Goal: Task Accomplishment & Management: Use online tool/utility

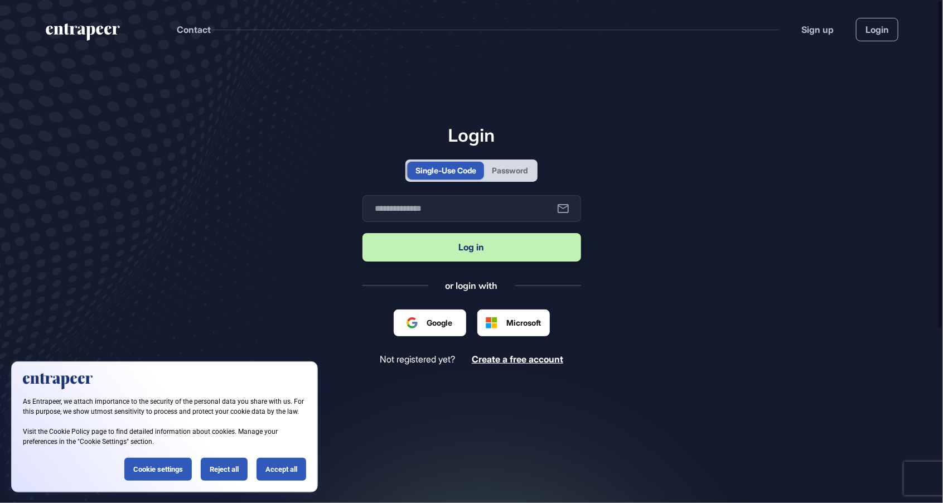
click at [502, 176] on div "Password" at bounding box center [510, 171] width 36 height 12
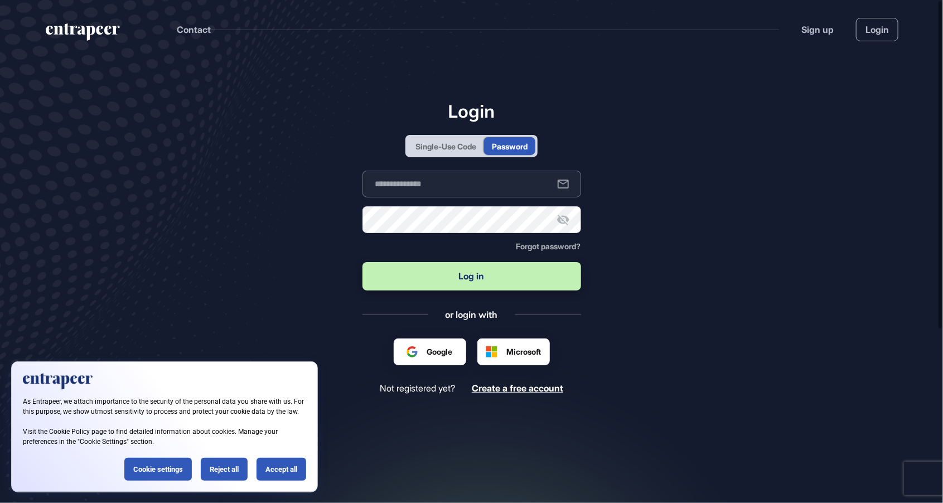
click at [481, 197] on input "text" at bounding box center [471, 184] width 219 height 27
type input "**********"
click at [362, 262] on button "Log in" at bounding box center [471, 276] width 219 height 28
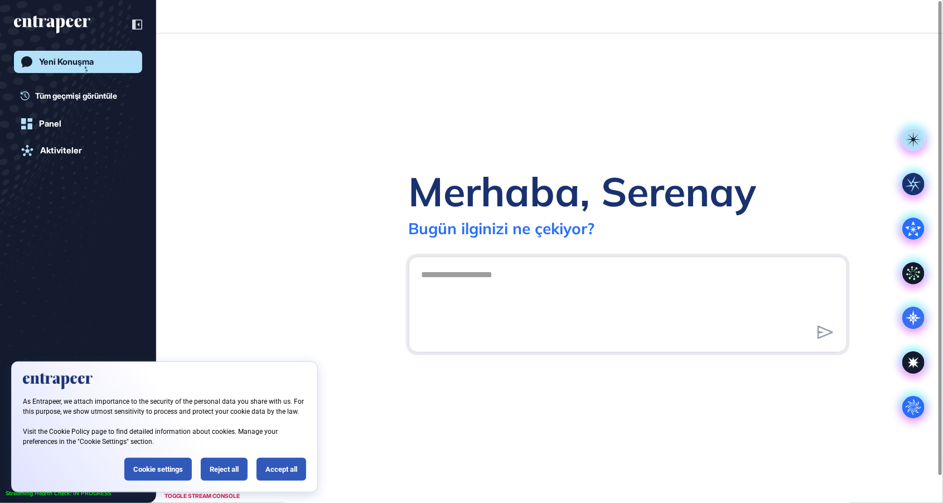
scroll to position [1, 1]
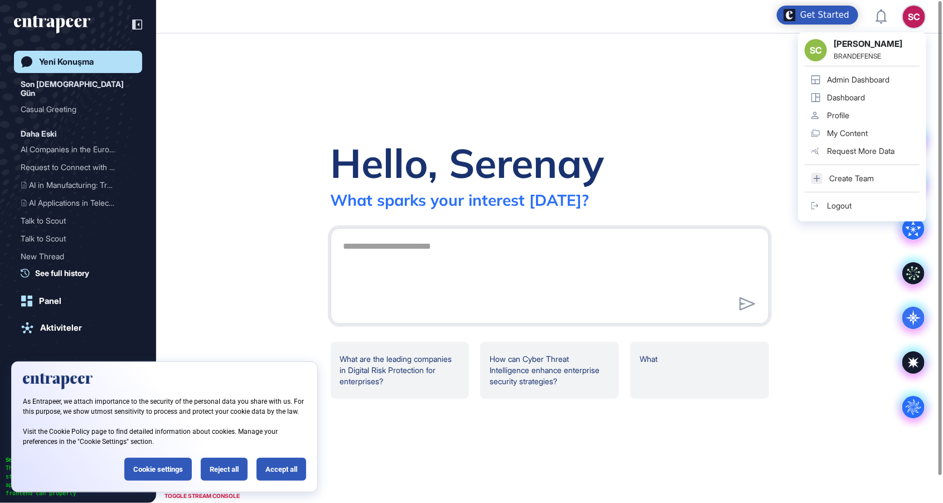
click at [874, 78] on div "Admin Dashboard" at bounding box center [858, 79] width 62 height 9
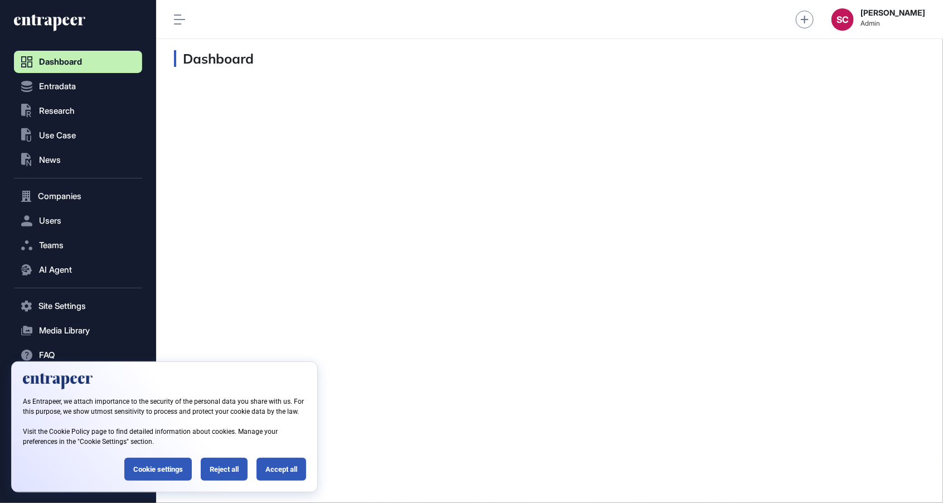
scroll to position [1, 1]
click at [68, 144] on button ".st0{fill:currentColor} Use Case" at bounding box center [78, 135] width 128 height 22
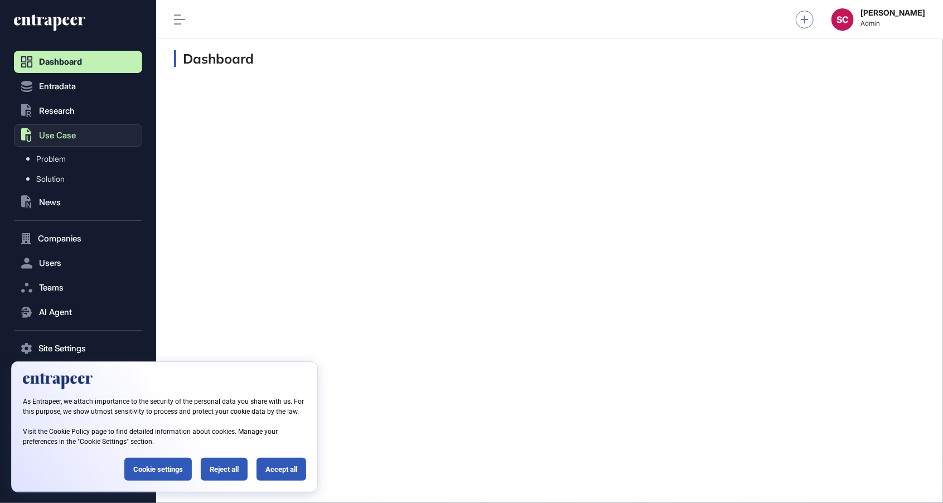
click at [68, 144] on button ".st0{fill:currentColor} Use Case" at bounding box center [78, 135] width 128 height 22
click at [52, 203] on span "News" at bounding box center [50, 202] width 22 height 9
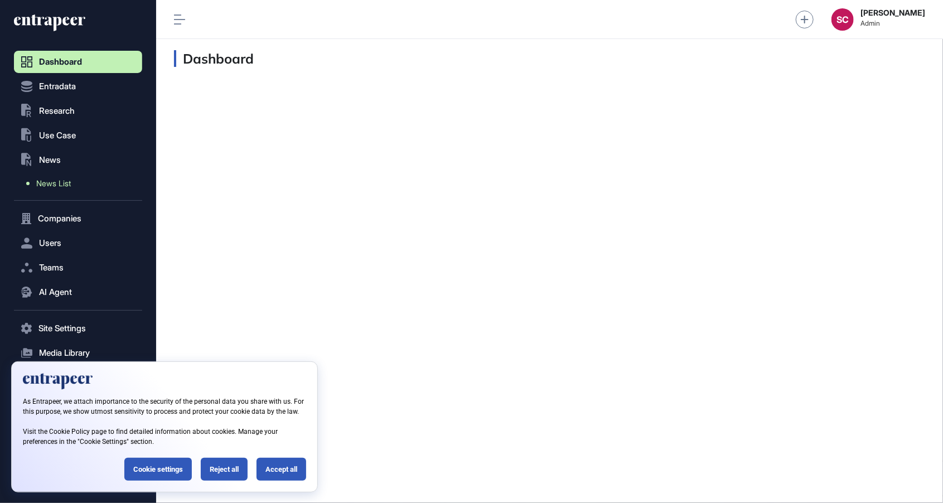
click at [64, 189] on link "News List" at bounding box center [81, 183] width 123 height 20
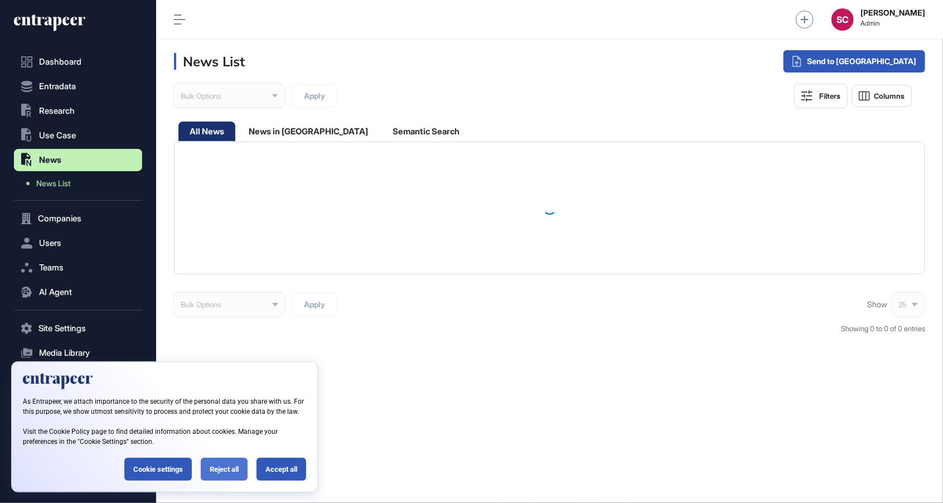
click at [218, 475] on div "Reject all" at bounding box center [224, 469] width 47 height 23
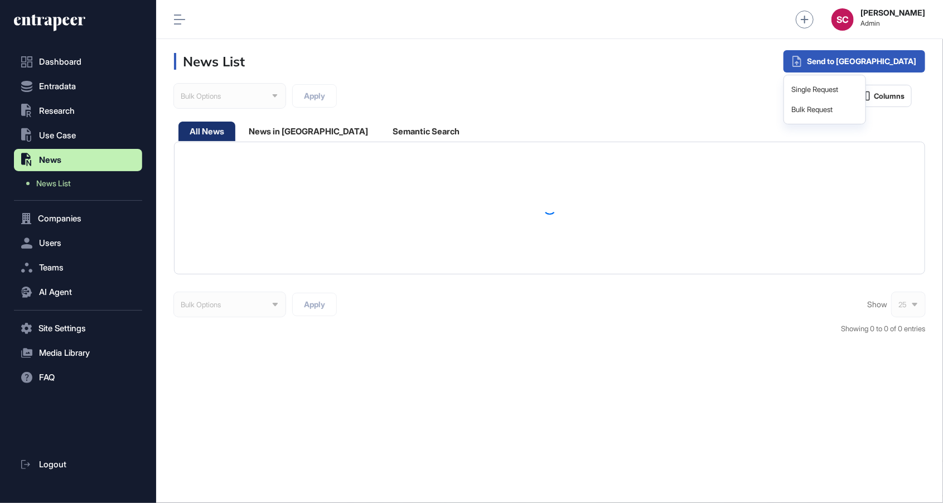
click at [866, 75] on div "Single Request Bulk Request" at bounding box center [825, 100] width 83 height 50
click at [861, 91] on div "Single Request" at bounding box center [825, 90] width 72 height 20
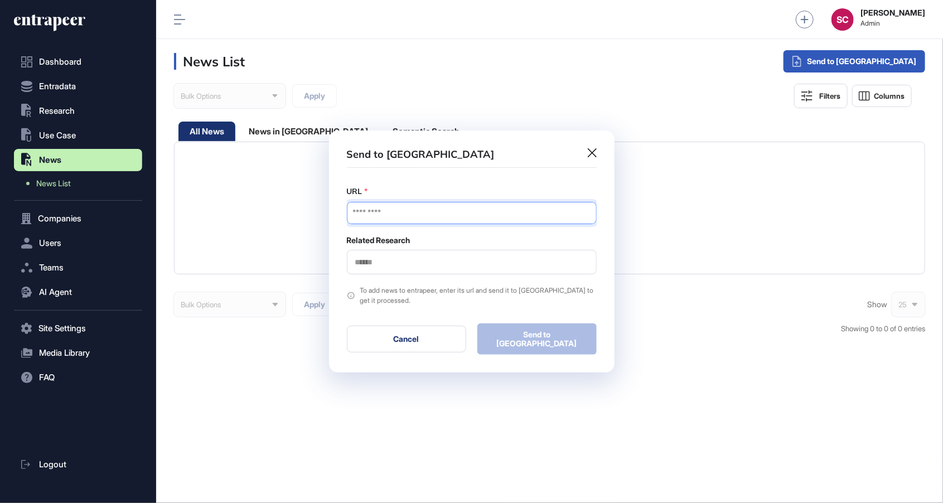
click at [446, 219] on input "URL" at bounding box center [472, 213] width 250 height 22
paste input "**********"
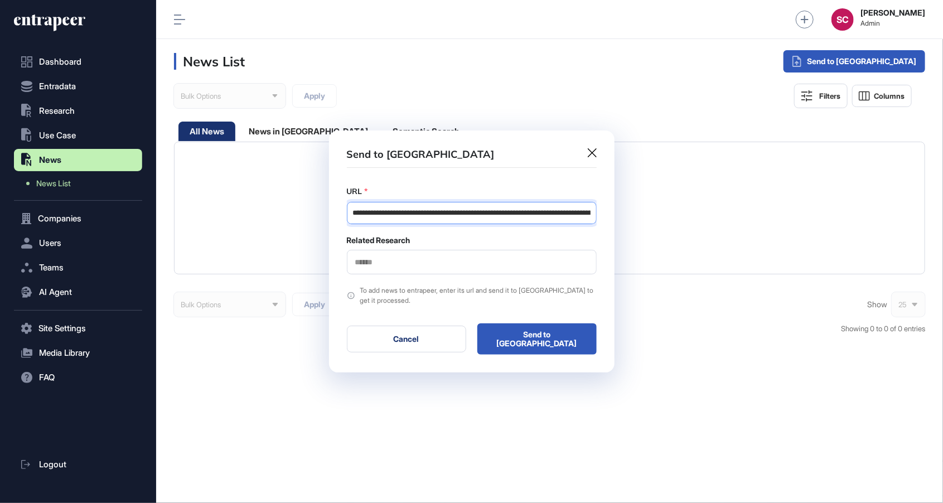
scroll to position [0, 215]
type input "**********"
click at [422, 256] on div at bounding box center [472, 262] width 250 height 25
click at [413, 273] on div at bounding box center [472, 262] width 250 height 25
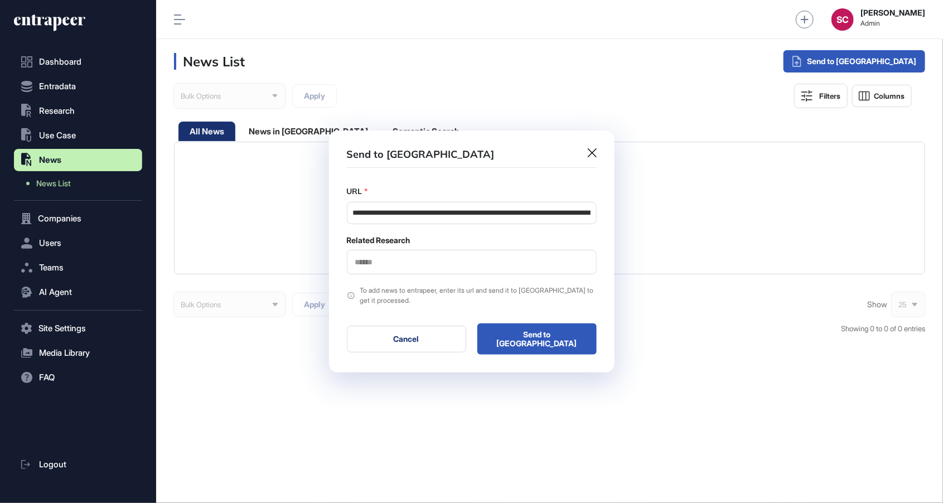
click at [409, 269] on div at bounding box center [472, 262] width 250 height 25
click at [383, 261] on input "text" at bounding box center [471, 262] width 235 height 9
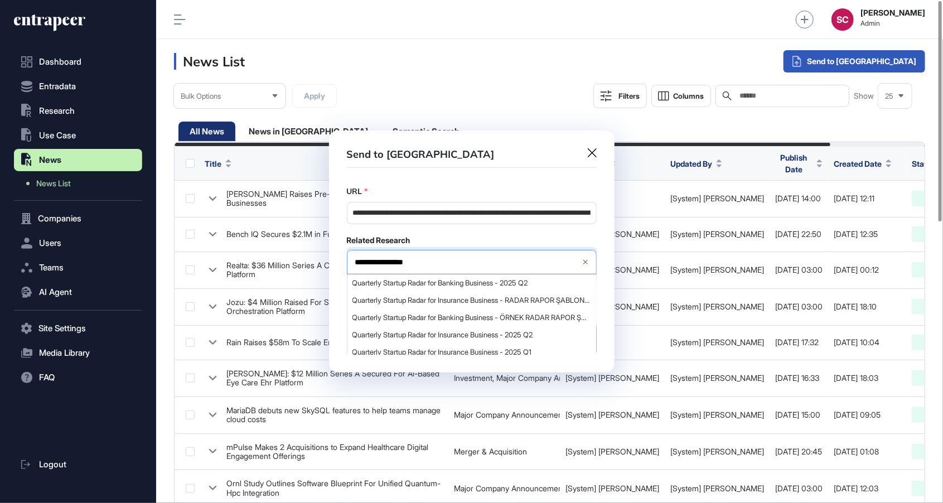
type input "**********"
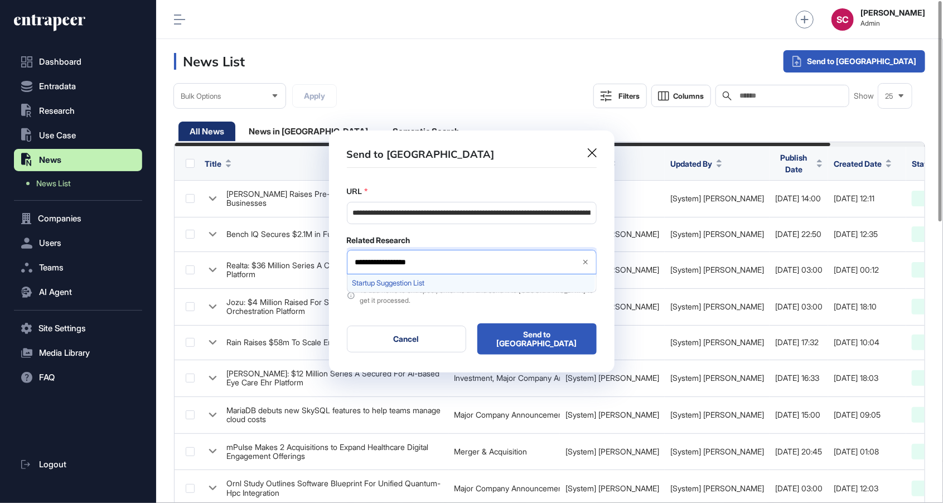
click at [433, 286] on span "Startup Suggestion List" at bounding box center [471, 283] width 238 height 8
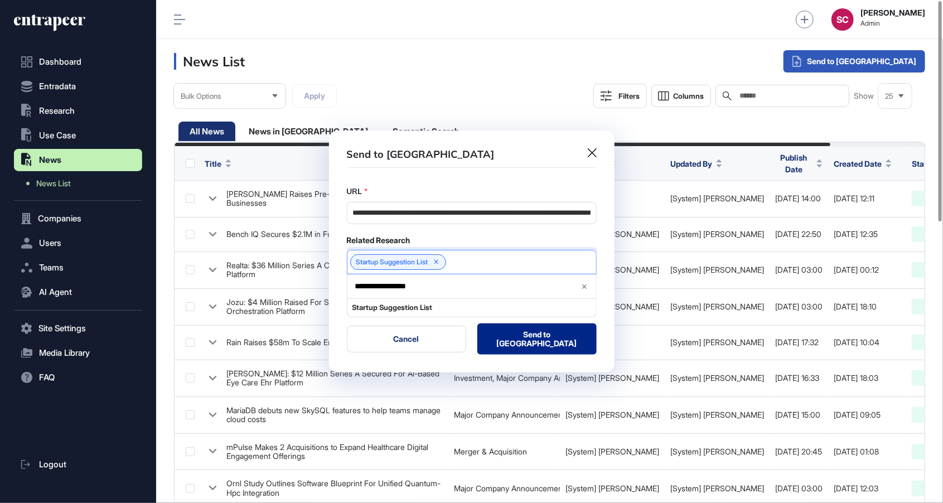
click at [520, 334] on button "Send to [GEOGRAPHIC_DATA]" at bounding box center [536, 338] width 119 height 31
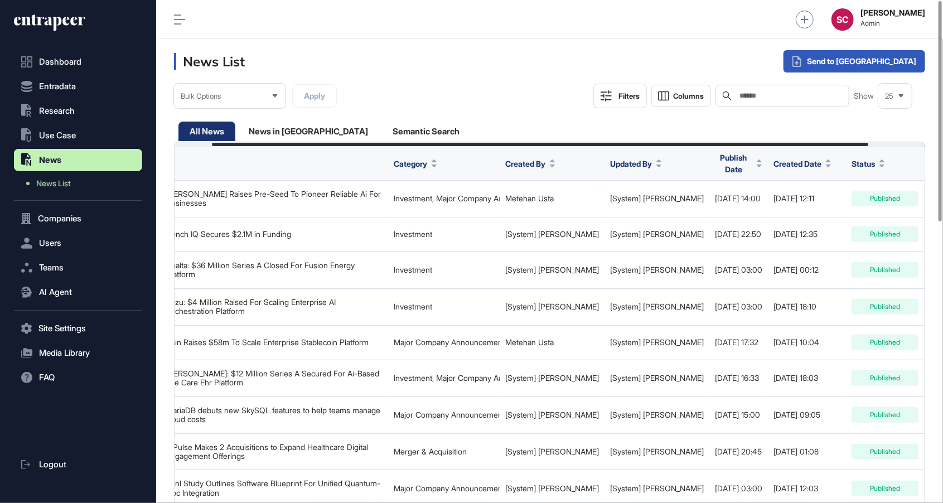
scroll to position [0, 108]
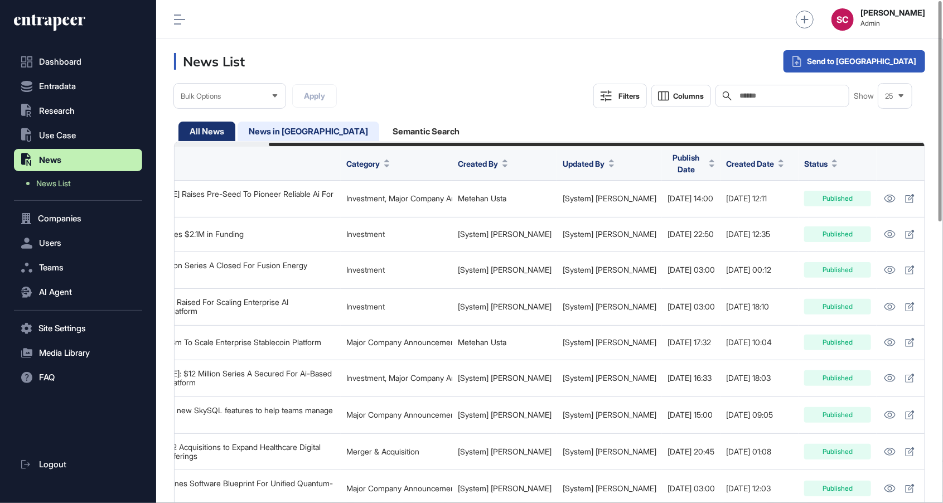
click at [381, 132] on div "News in [GEOGRAPHIC_DATA]" at bounding box center [425, 132] width 89 height 20
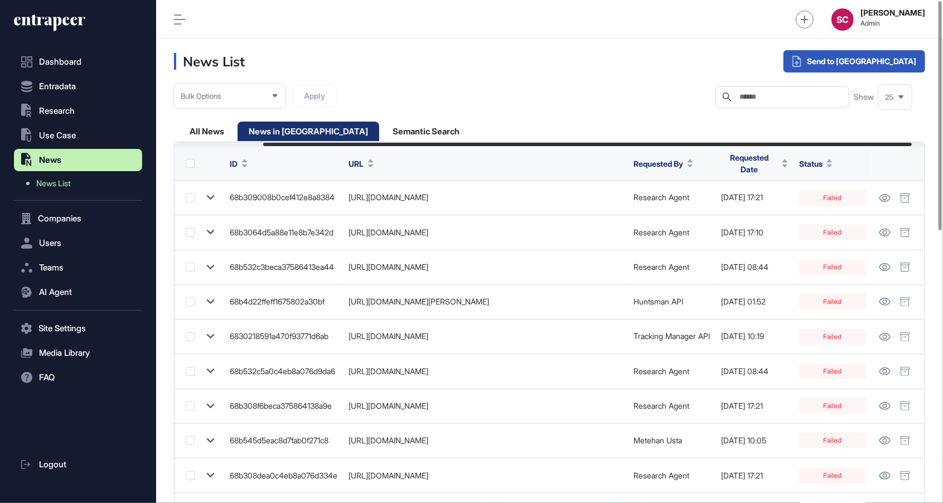
scroll to position [0, 117]
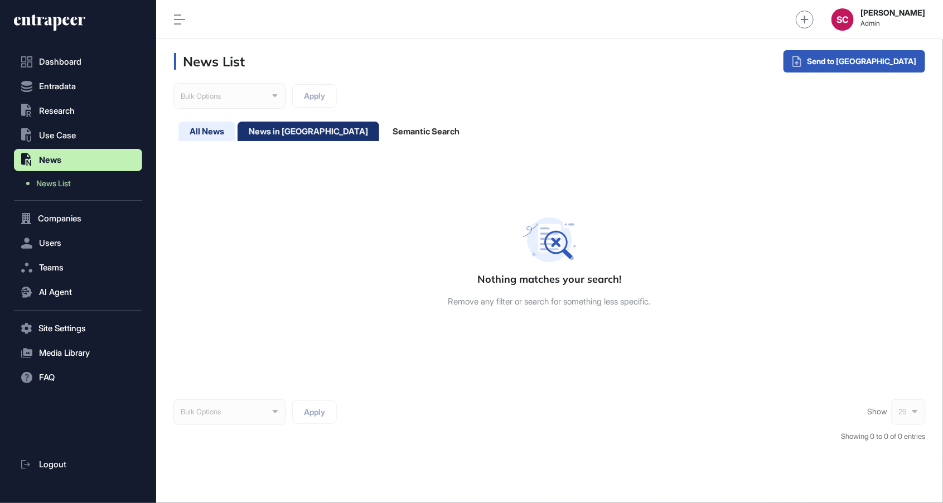
click at [238, 132] on div "All News" at bounding box center [309, 132] width 142 height 20
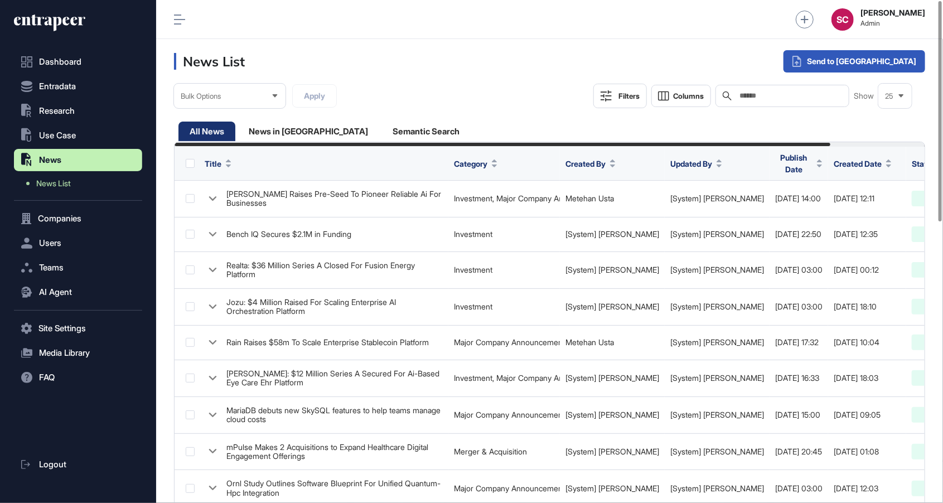
scroll to position [0, 108]
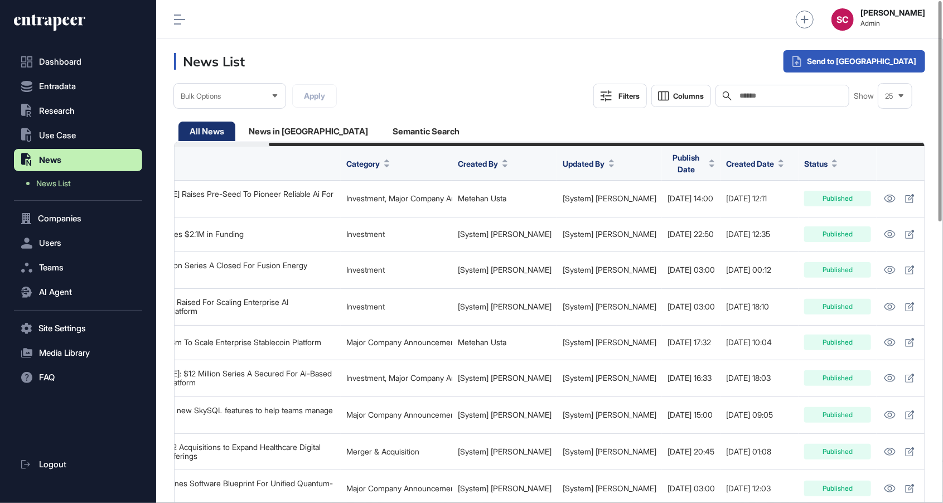
click at [779, 165] on icon at bounding box center [781, 166] width 5 height 3
click at [753, 207] on span "Sort Descending" at bounding box center [745, 207] width 45 height 9
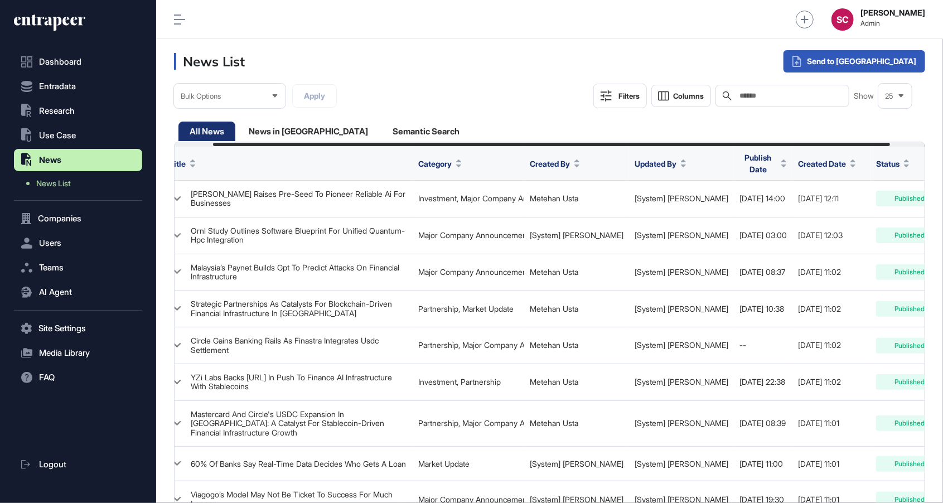
scroll to position [0, 81]
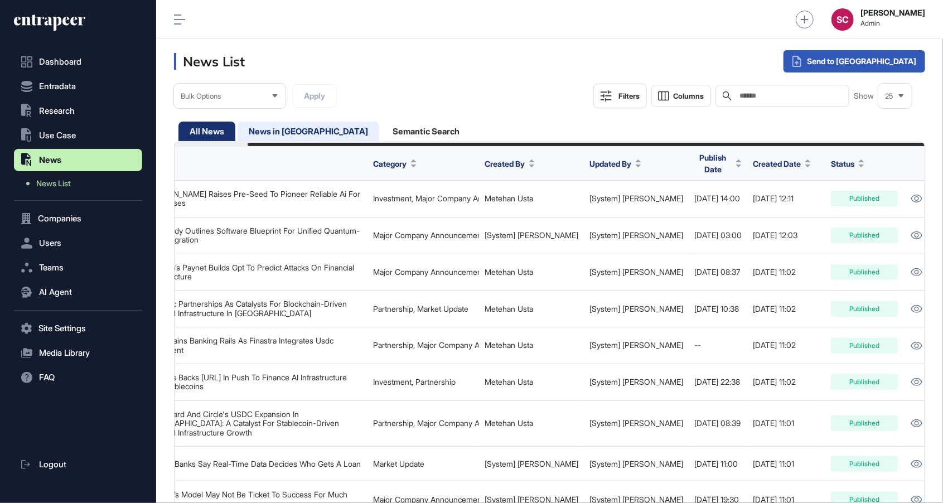
click at [381, 133] on div "News in [GEOGRAPHIC_DATA]" at bounding box center [425, 132] width 89 height 20
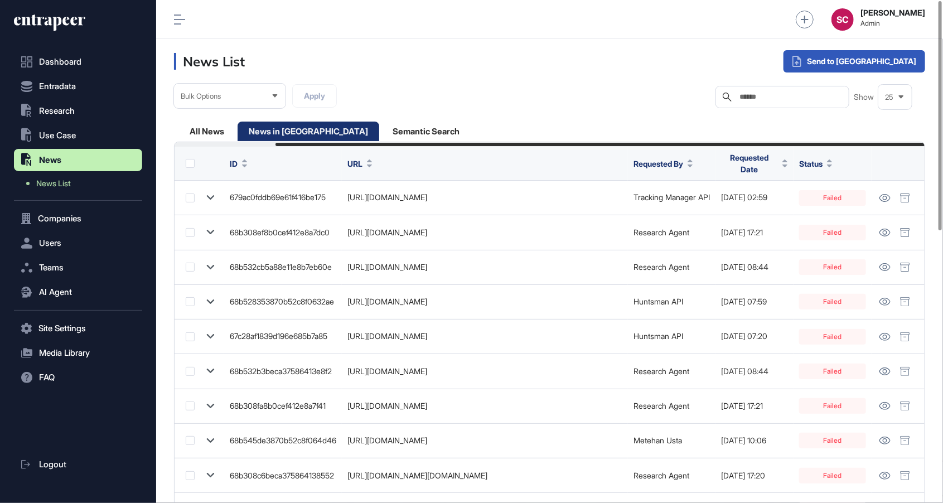
scroll to position [0, 117]
click at [755, 167] on span "Requested Date" at bounding box center [749, 163] width 57 height 23
click at [777, 215] on span "Sort Descending" at bounding box center [767, 215] width 45 height 9
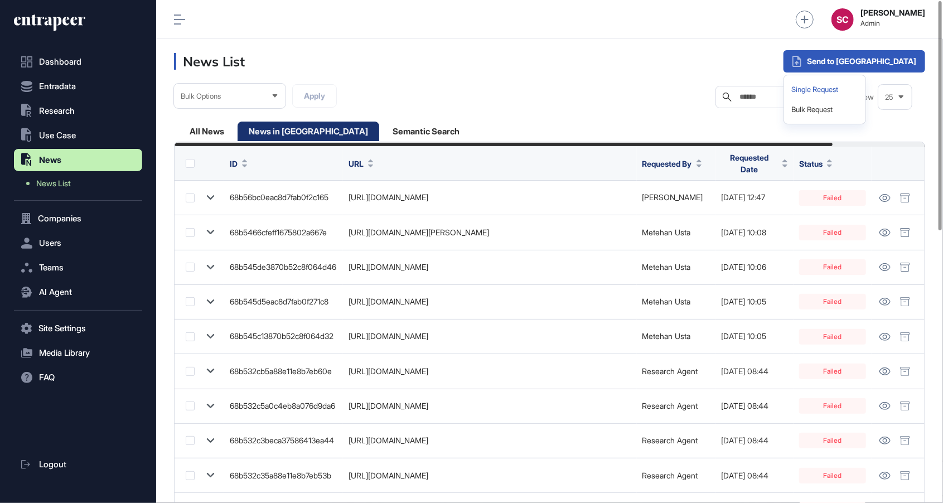
click at [861, 88] on div "Single Request" at bounding box center [825, 90] width 72 height 20
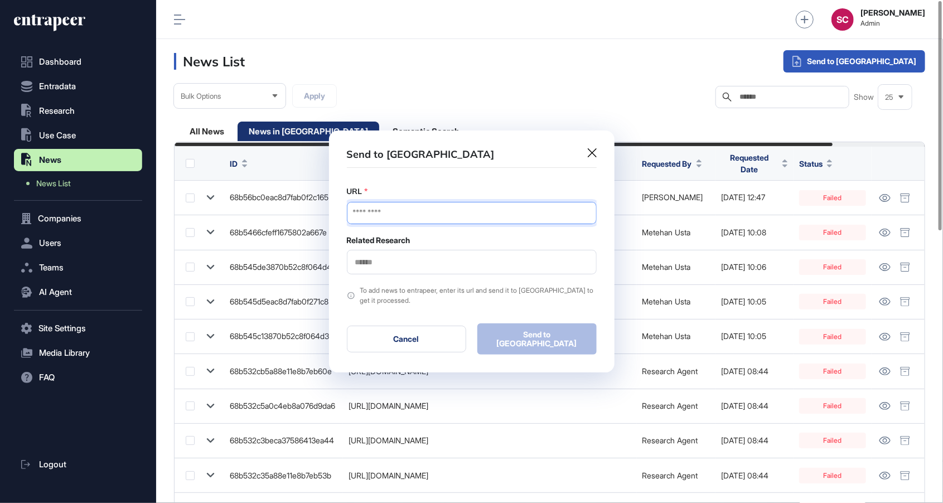
click at [391, 221] on input "URL" at bounding box center [472, 213] width 250 height 22
paste input "**********"
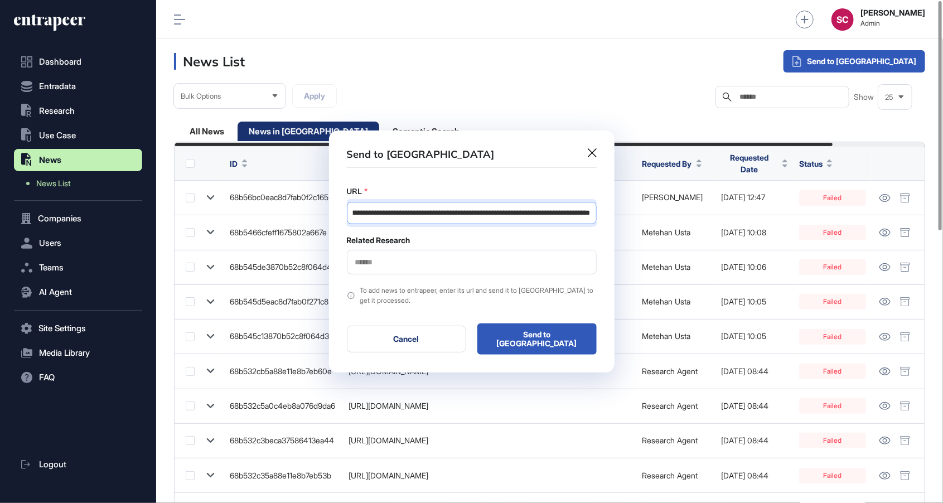
type input "**********"
click at [368, 274] on div at bounding box center [472, 262] width 250 height 25
click at [366, 267] on input "text" at bounding box center [471, 262] width 235 height 9
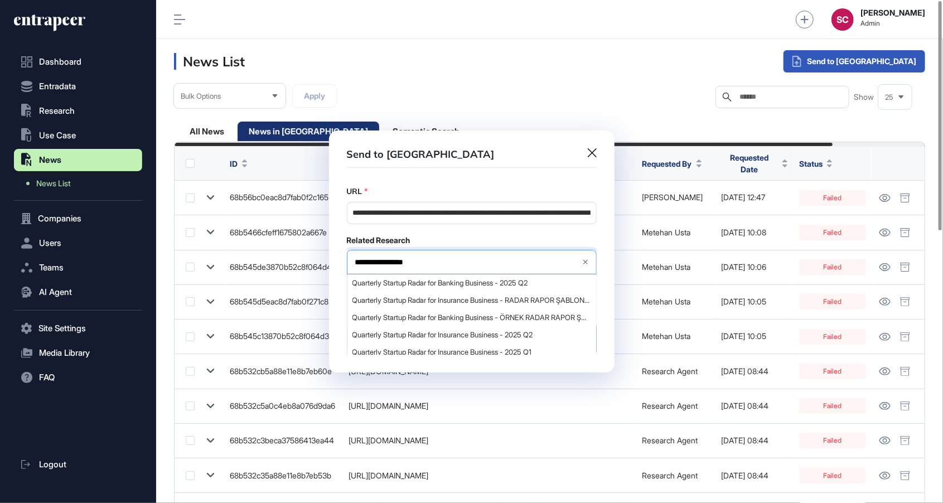
type input "**********"
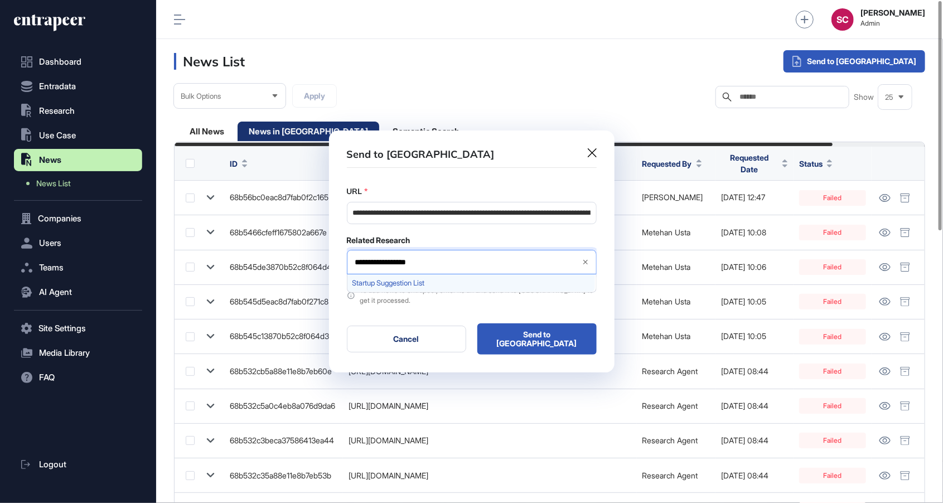
click at [451, 289] on div "Startup Suggestion List" at bounding box center [471, 282] width 248 height 17
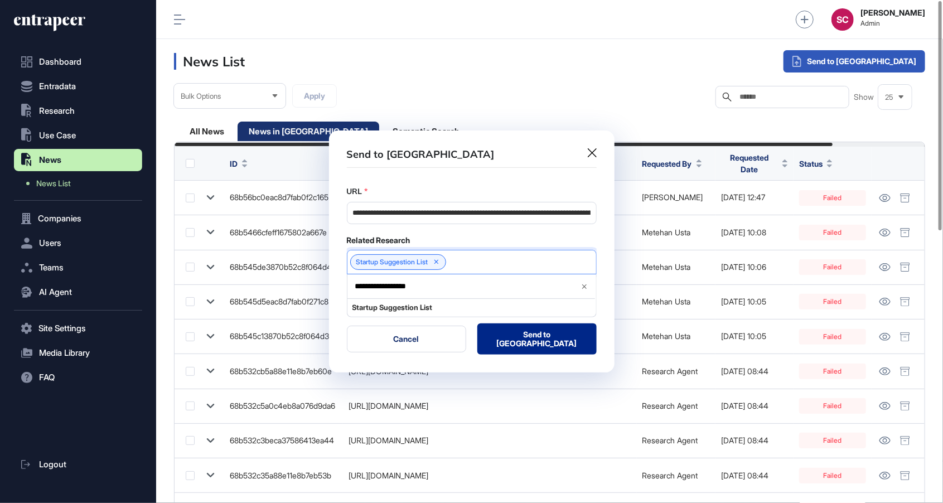
click at [555, 348] on button "Send to [GEOGRAPHIC_DATA]" at bounding box center [536, 338] width 119 height 31
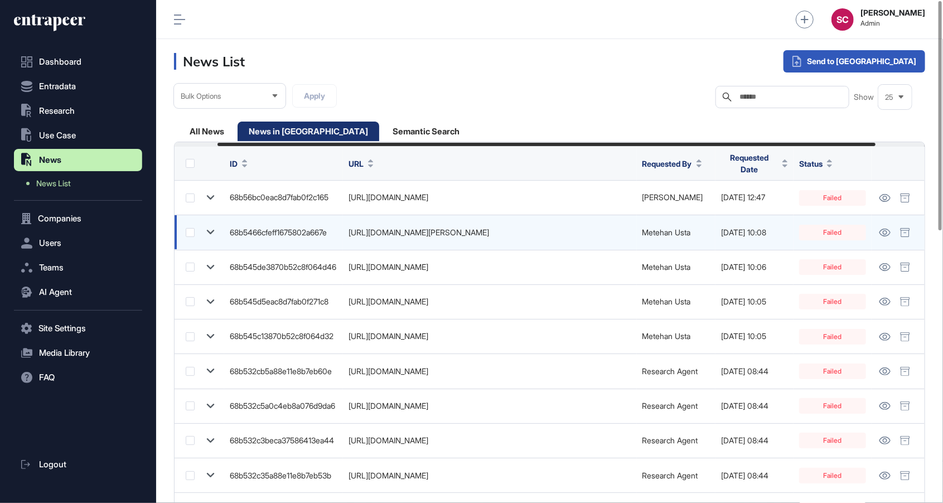
scroll to position [0, 105]
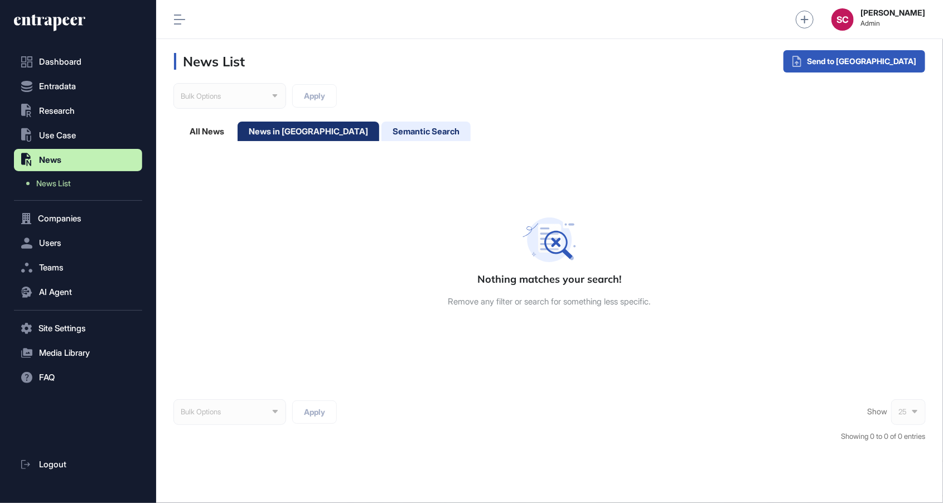
click at [394, 128] on div "Semantic Search" at bounding box center [425, 132] width 89 height 20
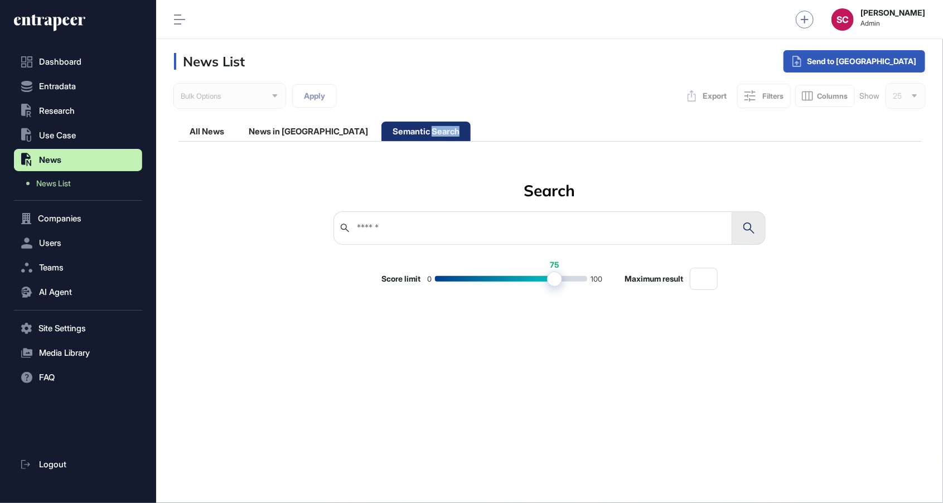
click at [394, 128] on div "Semantic Search" at bounding box center [425, 132] width 89 height 20
click at [381, 130] on div "News in [GEOGRAPHIC_DATA]" at bounding box center [425, 132] width 89 height 20
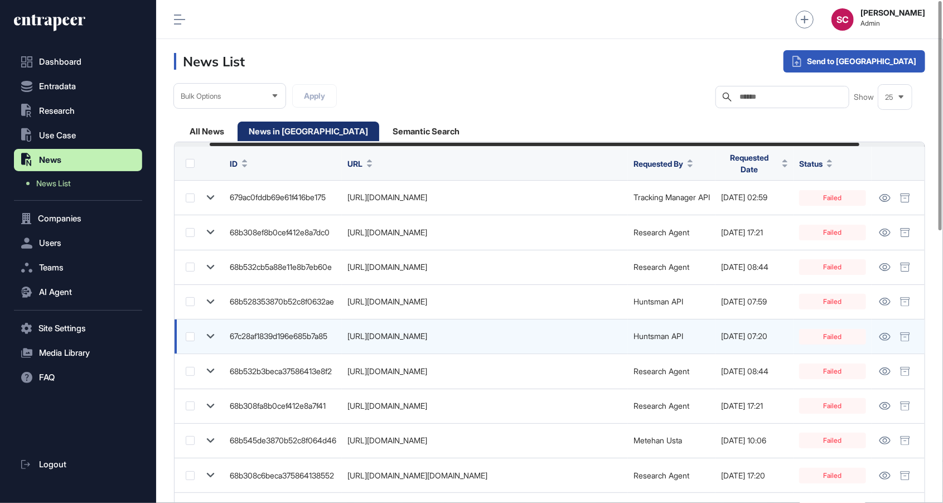
scroll to position [0, 117]
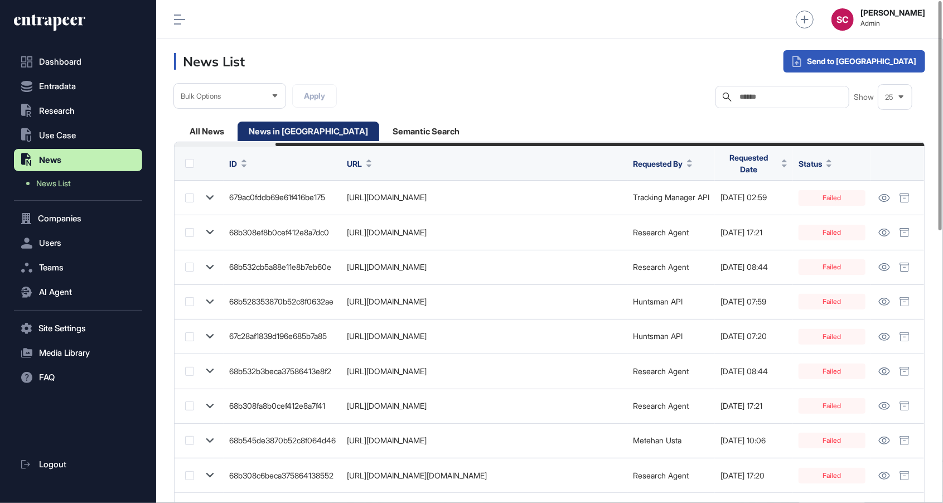
click at [760, 164] on span "Requested Date" at bounding box center [749, 163] width 57 height 23
click at [783, 215] on span "Sort Descending" at bounding box center [767, 215] width 45 height 9
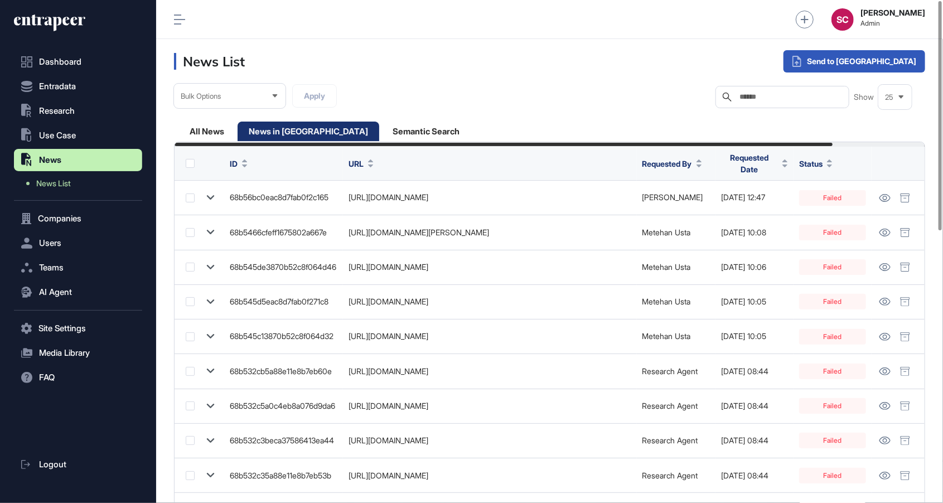
scroll to position [0, 105]
click at [212, 143] on div at bounding box center [550, 144] width 750 height 4
click at [238, 130] on div "All News" at bounding box center [309, 132] width 142 height 20
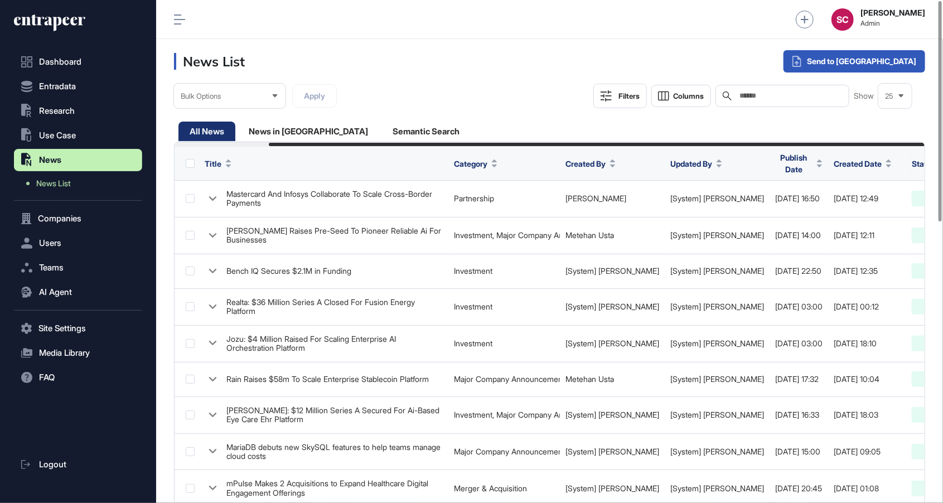
scroll to position [0, 108]
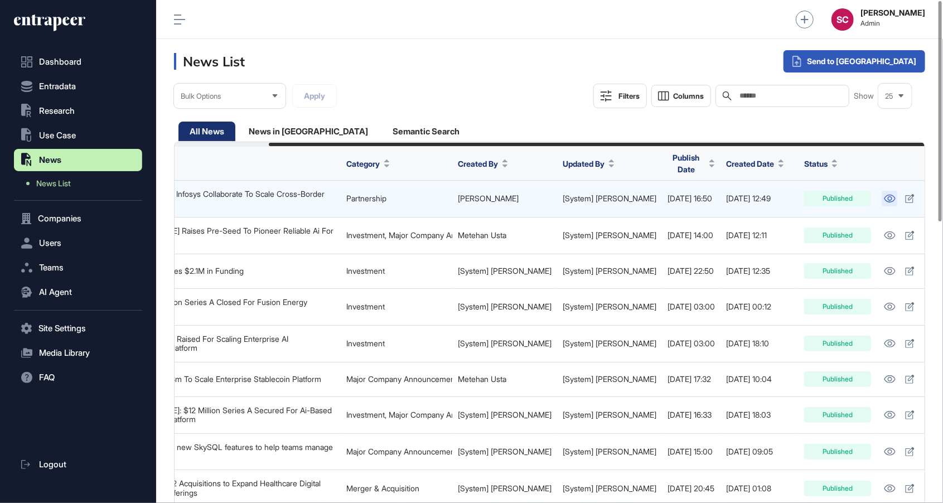
click at [884, 195] on icon at bounding box center [890, 199] width 12 height 8
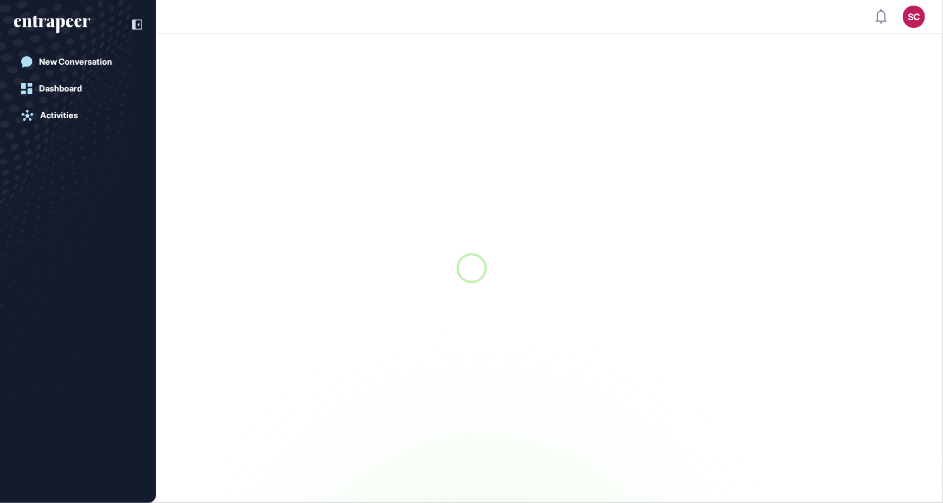
scroll to position [1, 1]
